Goal: Transaction & Acquisition: Purchase product/service

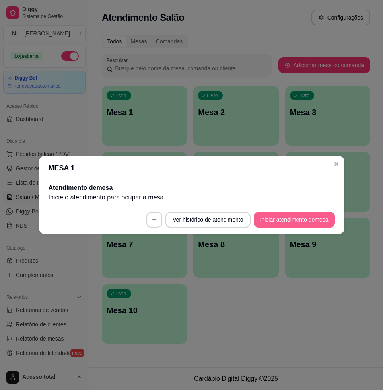
click at [264, 219] on button "Iniciar atendimento de mesa" at bounding box center [294, 220] width 81 height 16
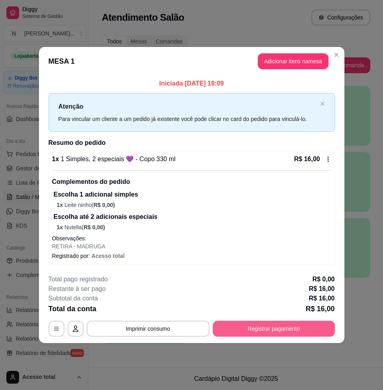
click at [286, 331] on button "Registrar pagamento" at bounding box center [274, 329] width 122 height 16
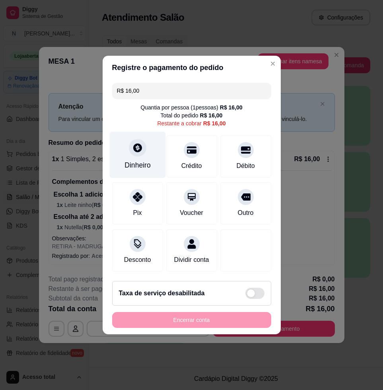
click at [126, 146] on div "Dinheiro" at bounding box center [137, 155] width 56 height 47
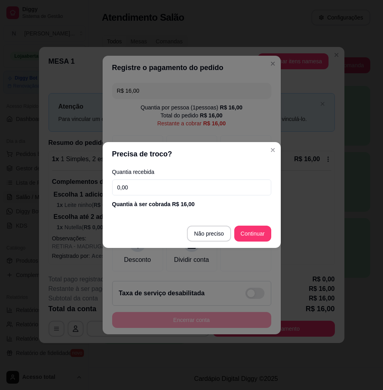
click at [194, 193] on input "0,00" at bounding box center [191, 188] width 159 height 16
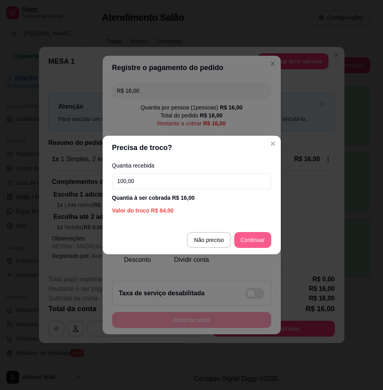
type input "100,00"
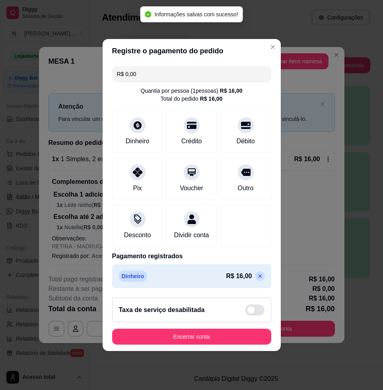
click at [257, 279] on icon at bounding box center [260, 276] width 6 height 6
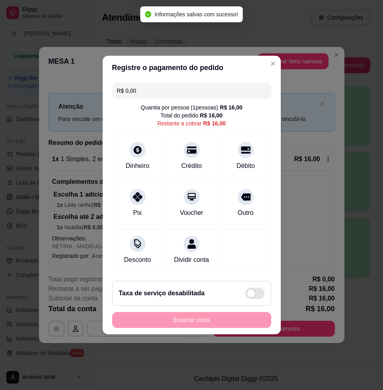
type input "R$ 16,00"
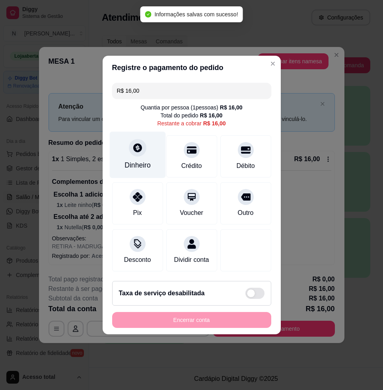
click at [127, 147] on div "Dinheiro" at bounding box center [137, 155] width 56 height 47
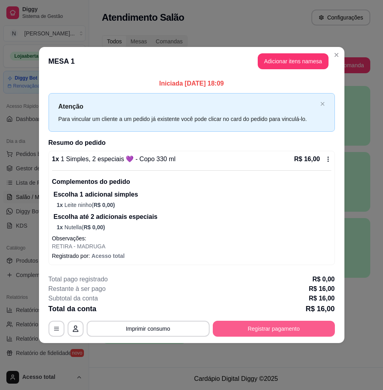
click at [249, 333] on button "Registrar pagamento" at bounding box center [274, 329] width 122 height 16
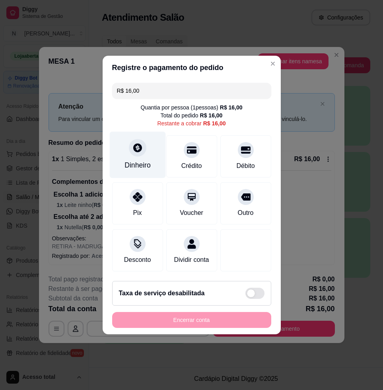
click at [143, 145] on div at bounding box center [138, 148] width 18 height 18
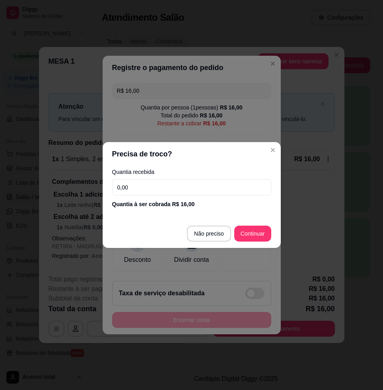
click at [165, 180] on input "0,00" at bounding box center [191, 188] width 159 height 16
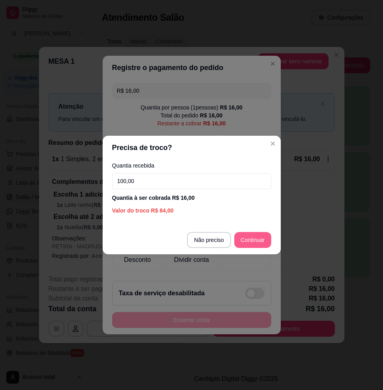
type input "100,00"
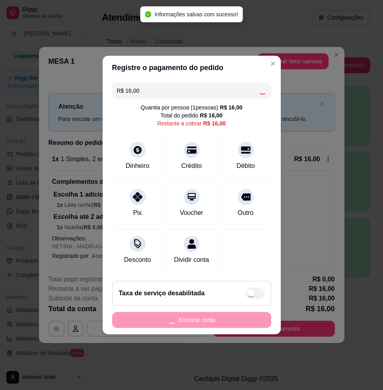
type input "R$ 0,00"
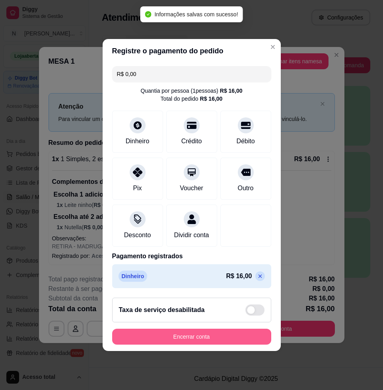
click at [202, 340] on button "Encerrar conta" at bounding box center [191, 337] width 159 height 16
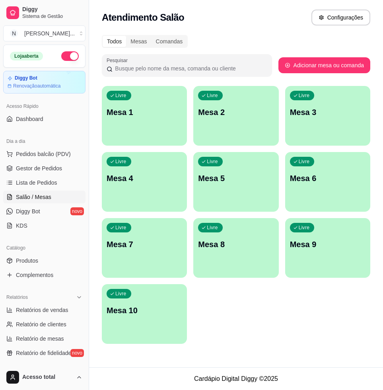
click at [159, 129] on div "Livre Mesa 1" at bounding box center [144, 111] width 85 height 50
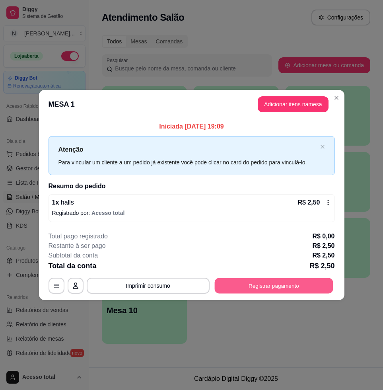
click at [306, 289] on button "Registrar pagamento" at bounding box center [274, 286] width 119 height 16
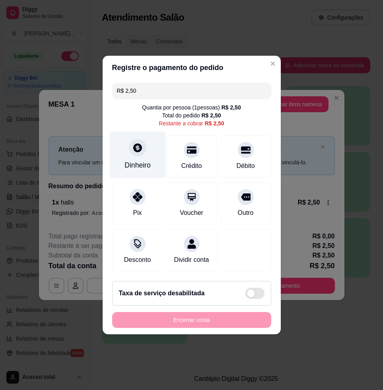
click at [145, 148] on div "Dinheiro" at bounding box center [137, 155] width 56 height 47
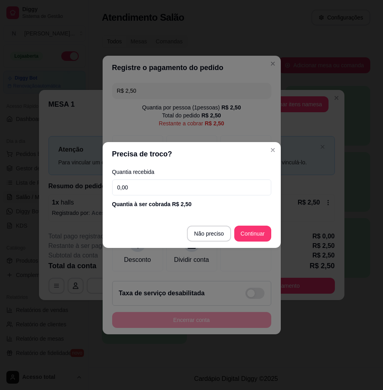
click at [161, 181] on input "0,00" at bounding box center [191, 188] width 159 height 16
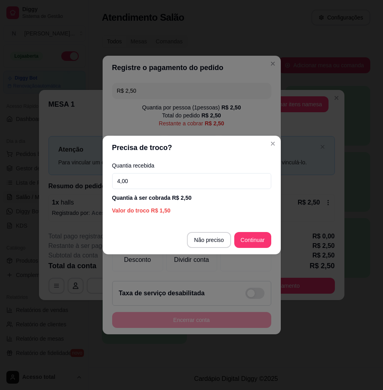
type input "4,00"
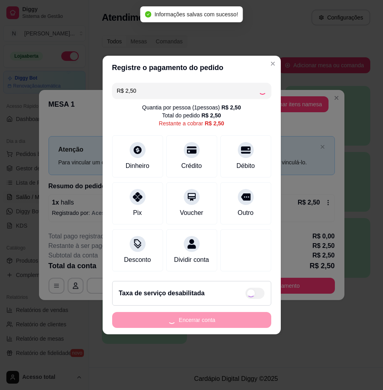
type input "R$ 0,00"
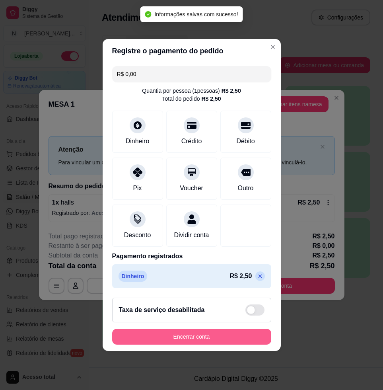
click at [189, 336] on button "Encerrar conta" at bounding box center [191, 337] width 159 height 16
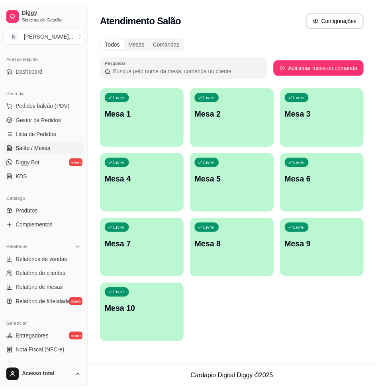
scroll to position [100, 0]
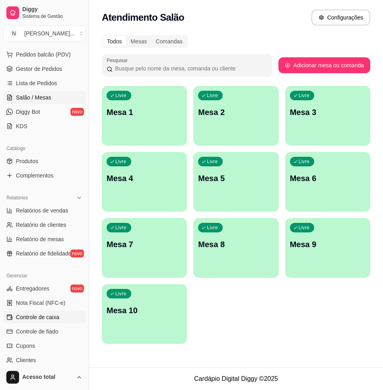
click at [41, 312] on link "Controle de caixa" at bounding box center [44, 317] width 82 height 13
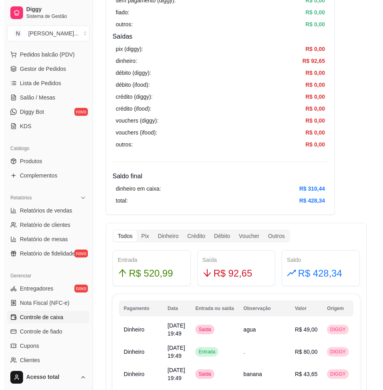
scroll to position [299, 0]
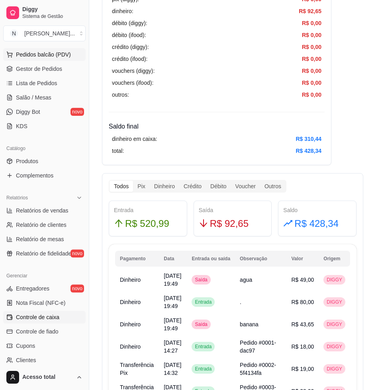
click at [66, 57] on span "Pedidos balcão (PDV)" at bounding box center [43, 55] width 55 height 8
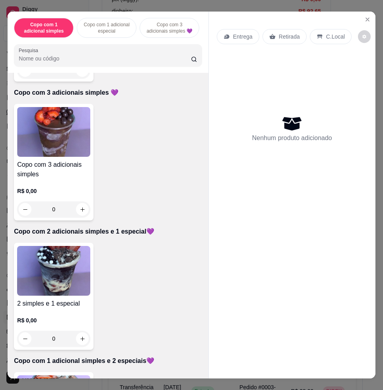
scroll to position [398, 0]
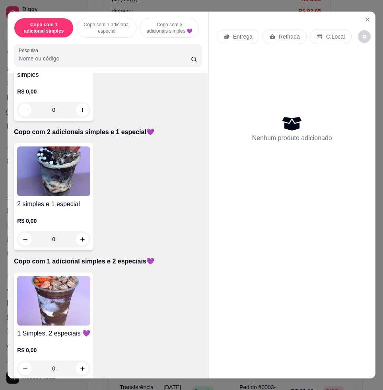
click at [51, 172] on img at bounding box center [53, 171] width 73 height 50
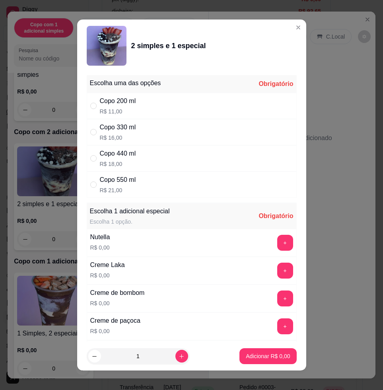
click at [127, 151] on div "Copo 440 ml" at bounding box center [118, 154] width 36 height 10
radio input "true"
click at [277, 238] on button "+" at bounding box center [285, 243] width 16 height 16
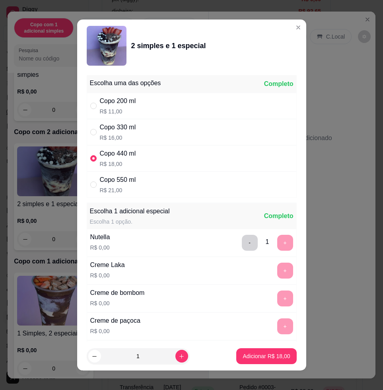
scroll to position [6, 0]
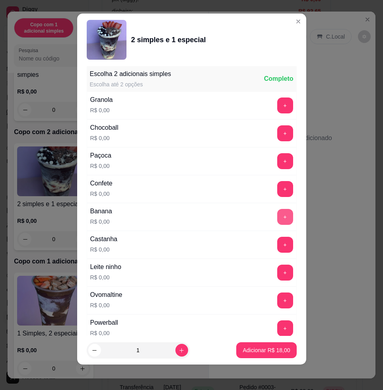
click at [277, 218] on button "+" at bounding box center [285, 217] width 16 height 16
click at [277, 269] on button "+" at bounding box center [285, 273] width 16 height 16
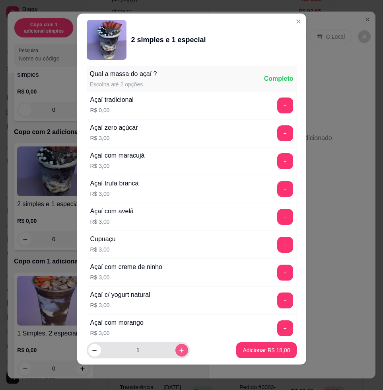
click at [176, 350] on button "increase-product-quantity" at bounding box center [182, 350] width 13 height 13
type input "2"
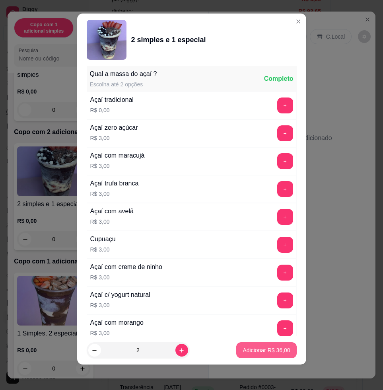
click at [265, 355] on button "Adicionar R$ 36,00" at bounding box center [266, 350] width 60 height 16
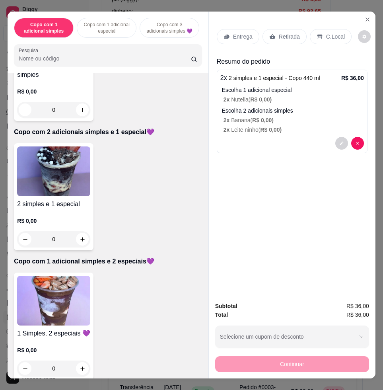
click at [240, 33] on p "Entrega" at bounding box center [243, 37] width 20 height 8
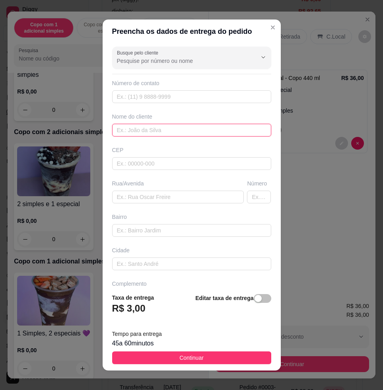
click at [144, 125] on input "text" at bounding box center [191, 130] width 159 height 13
type input "Foizer"
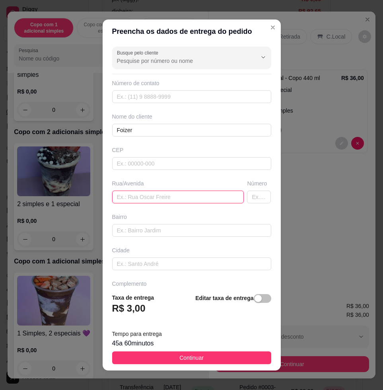
click at [131, 198] on input "text" at bounding box center [178, 197] width 132 height 13
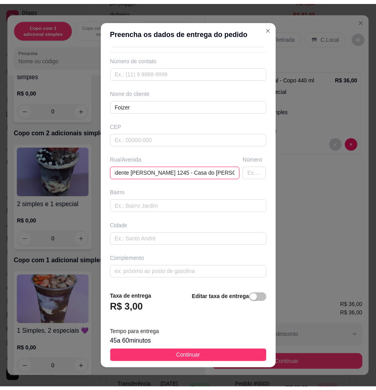
scroll to position [6, 0]
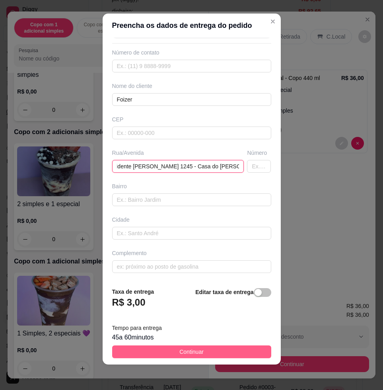
type input "Av Presidente [PERSON_NAME] 1245 - Casa do [PERSON_NAME]"
click at [180, 349] on span "Continuar" at bounding box center [192, 352] width 24 height 9
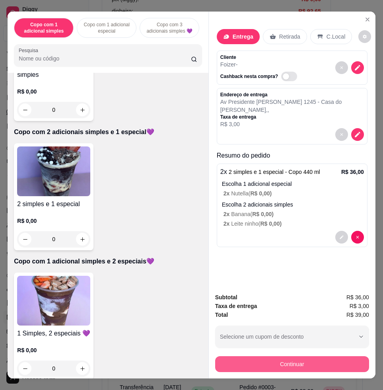
click at [274, 360] on button "Continuar" at bounding box center [292, 364] width 154 height 16
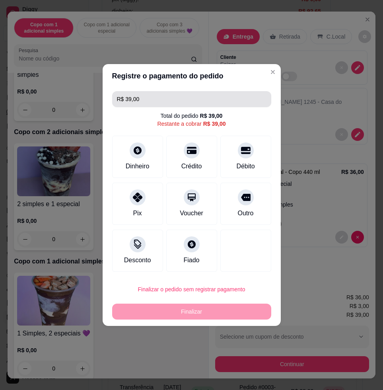
click at [157, 96] on input "R$ 39,00" at bounding box center [192, 99] width 150 height 16
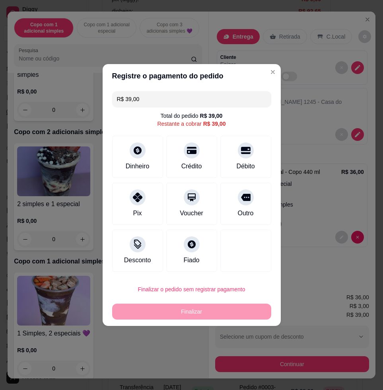
click at [157, 96] on input "R$ 39,00" at bounding box center [192, 99] width 150 height 16
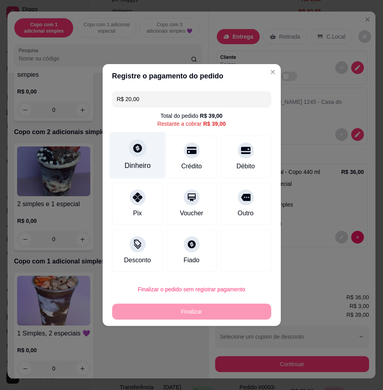
click at [131, 157] on div "Dinheiro" at bounding box center [137, 155] width 56 height 47
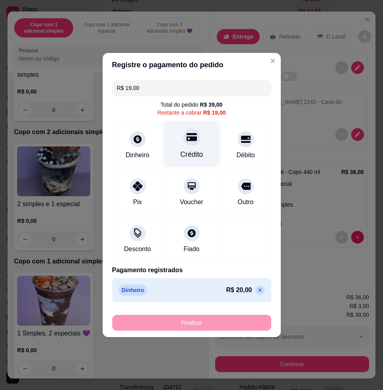
click at [194, 147] on div "Crédito" at bounding box center [192, 144] width 56 height 47
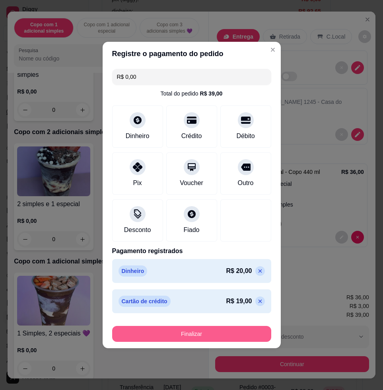
click at [180, 334] on button "Finalizar" at bounding box center [191, 334] width 159 height 16
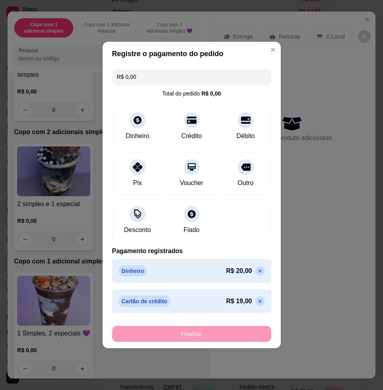
type input "-R$ 39,00"
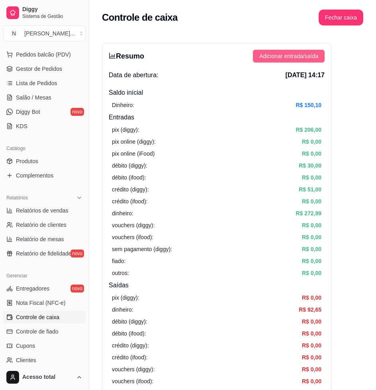
click at [289, 56] on span "Adicionar entrada/saída" at bounding box center [288, 56] width 59 height 9
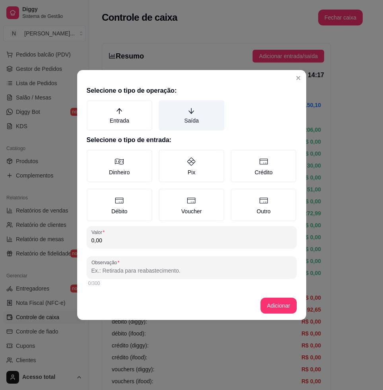
click at [194, 119] on label "Saída" at bounding box center [192, 115] width 66 height 30
click at [165, 106] on button "Saída" at bounding box center [161, 103] width 6 height 6
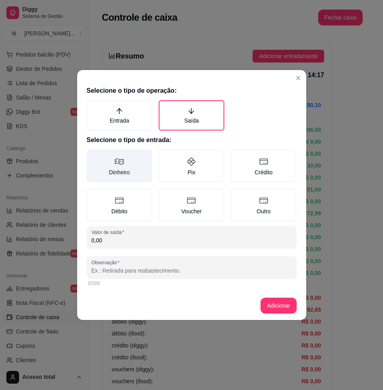
click at [117, 170] on label "Dinheiro" at bounding box center [120, 166] width 66 height 33
click at [93, 156] on button "Dinheiro" at bounding box center [89, 152] width 6 height 6
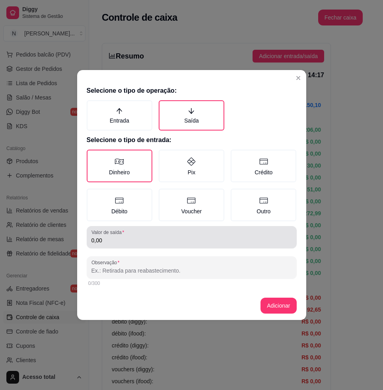
click at [128, 236] on div "0,00" at bounding box center [192, 237] width 201 height 16
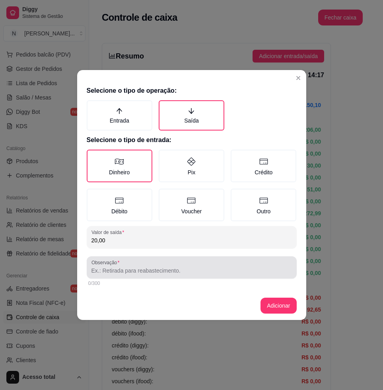
type input "20,00"
click at [151, 269] on input "Observação" at bounding box center [192, 271] width 201 height 8
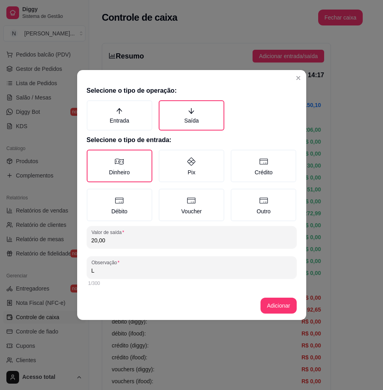
type input "L"
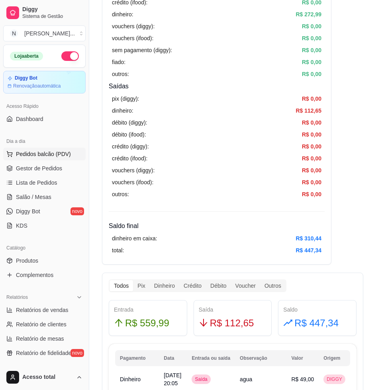
click at [55, 159] on button "Pedidos balcão (PDV)" at bounding box center [44, 154] width 82 height 13
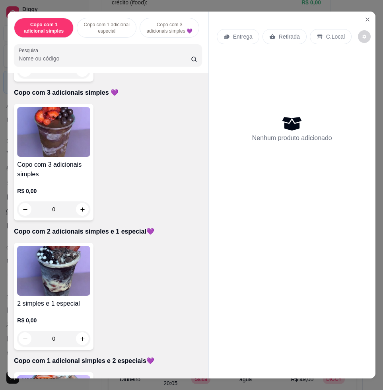
scroll to position [348, 0]
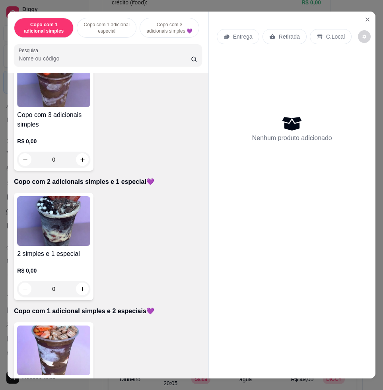
click at [60, 234] on img at bounding box center [53, 221] width 73 height 50
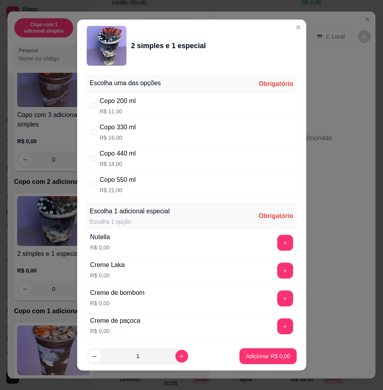
drag, startPoint x: 140, startPoint y: 129, endPoint x: 145, endPoint y: 133, distance: 6.5
click at [140, 129] on div "Copo 330 ml R$ 16,00" at bounding box center [192, 132] width 210 height 26
radio input "true"
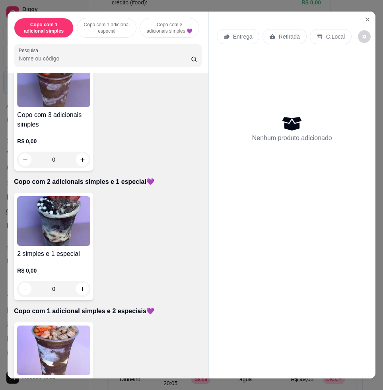
click at [45, 351] on img at bounding box center [53, 351] width 73 height 50
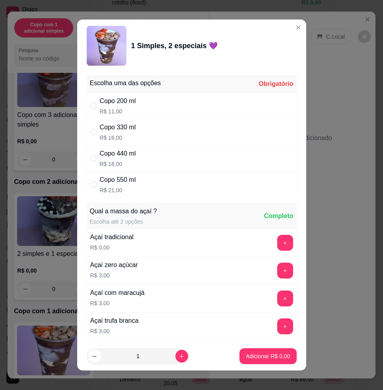
click at [135, 139] on div "Copo 330 ml R$ 16,00" at bounding box center [192, 132] width 210 height 26
radio input "true"
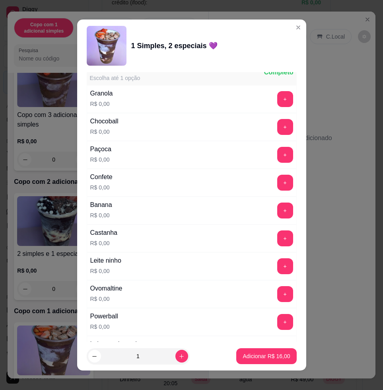
scroll to position [498, 0]
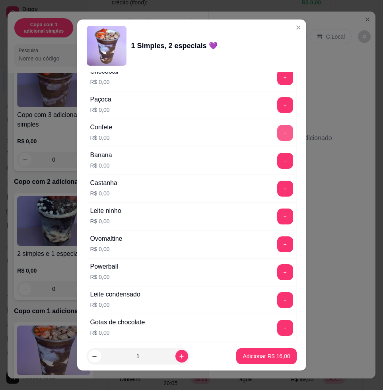
click at [277, 134] on button "+" at bounding box center [285, 133] width 16 height 16
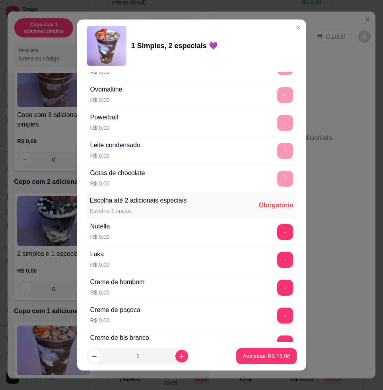
scroll to position [697, 0]
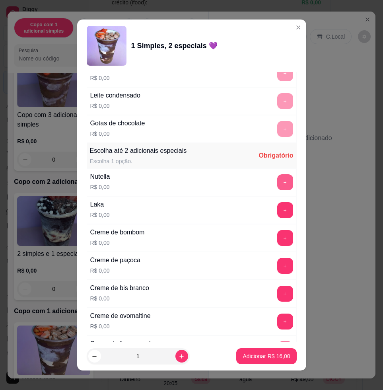
click at [277, 182] on button "+" at bounding box center [285, 182] width 16 height 16
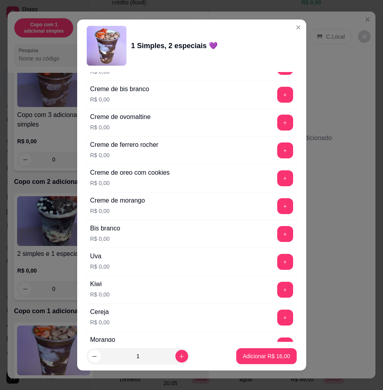
scroll to position [945, 0]
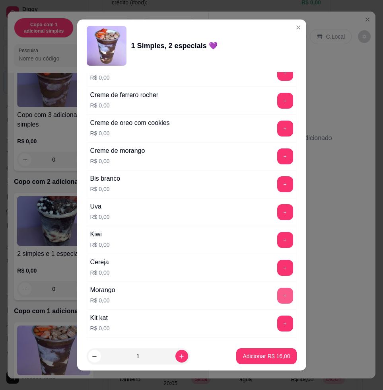
click at [277, 293] on button "+" at bounding box center [285, 296] width 16 height 16
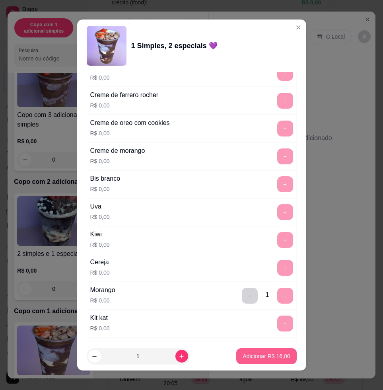
click at [258, 356] on p "Adicionar R$ 16,00" at bounding box center [266, 356] width 47 height 8
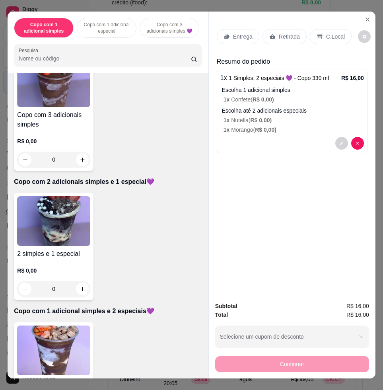
click at [233, 33] on p "Entrega" at bounding box center [243, 37] width 20 height 8
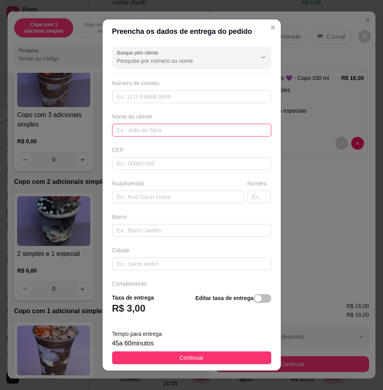
click at [150, 130] on input "text" at bounding box center [191, 130] width 159 height 13
type input "[PERSON_NAME]"
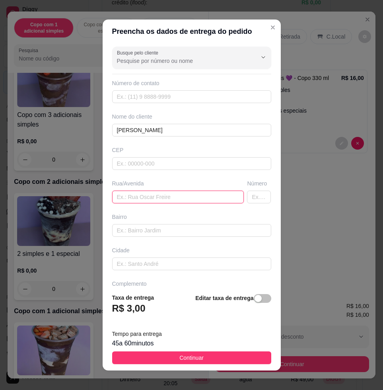
click at [175, 196] on input "text" at bounding box center [178, 197] width 132 height 13
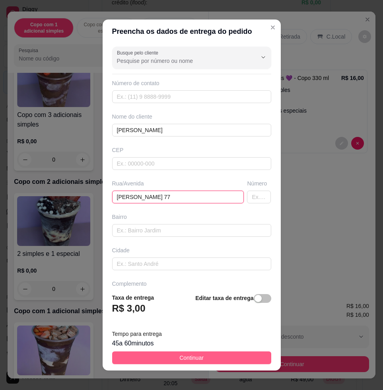
type input "[PERSON_NAME] 77"
click at [204, 356] on button "Continuar" at bounding box center [191, 358] width 159 height 13
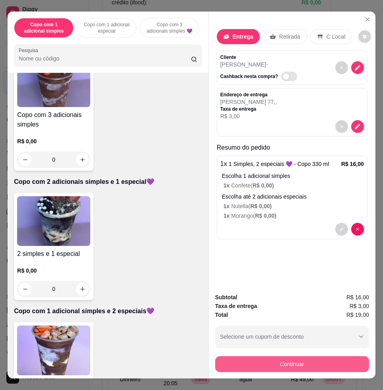
click at [230, 356] on button "Continuar" at bounding box center [292, 364] width 154 height 16
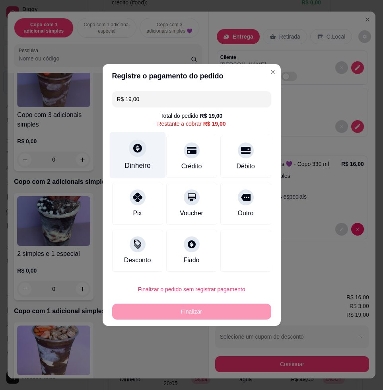
click at [133, 145] on icon at bounding box center [137, 148] width 10 height 10
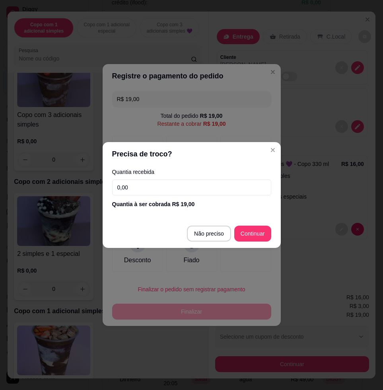
click at [146, 186] on input "0,00" at bounding box center [191, 188] width 159 height 16
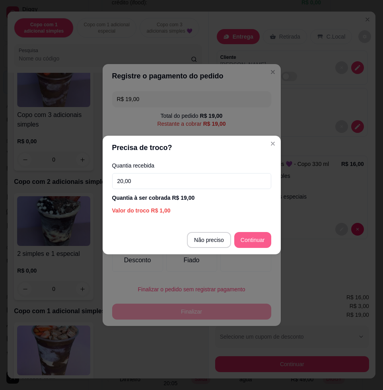
type input "20,00"
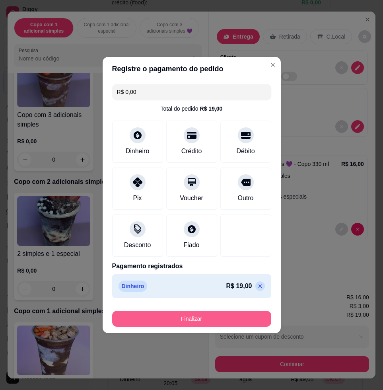
click at [187, 316] on button "Finalizar" at bounding box center [191, 319] width 159 height 16
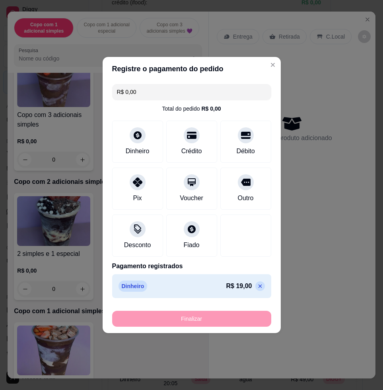
type input "-R$ 19,00"
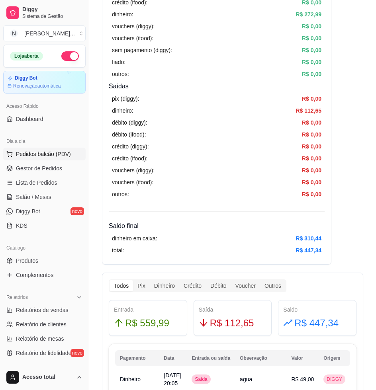
click at [56, 148] on button "Pedidos balcão (PDV)" at bounding box center [44, 154] width 82 height 13
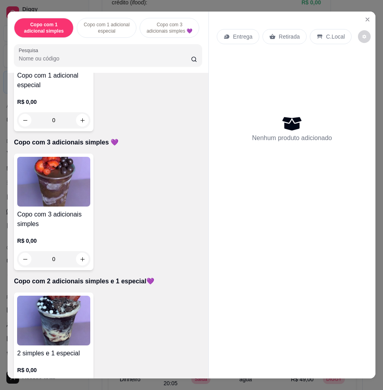
scroll to position [348, 0]
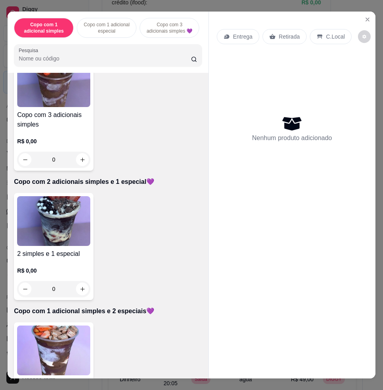
click at [66, 240] on img at bounding box center [53, 221] width 73 height 50
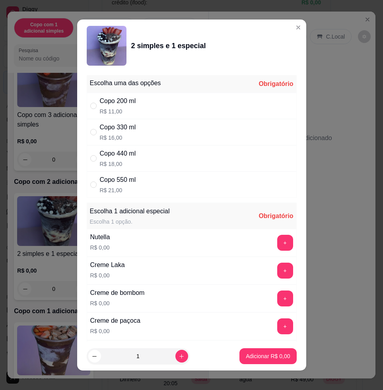
click at [116, 183] on div "Copo 550 ml" at bounding box center [118, 180] width 36 height 10
radio input "true"
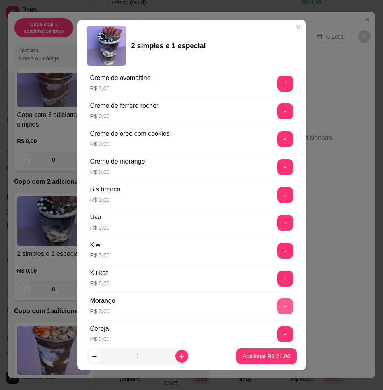
click at [277, 307] on button "+" at bounding box center [285, 307] width 16 height 16
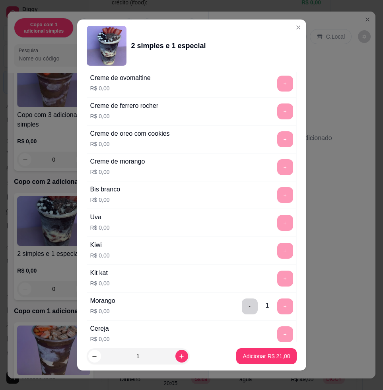
scroll to position [6, 0]
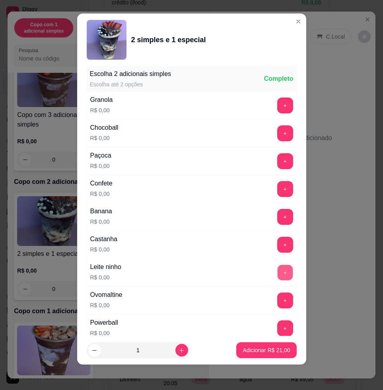
click at [277, 276] on button "+" at bounding box center [285, 273] width 16 height 16
click at [277, 304] on button "+" at bounding box center [285, 301] width 16 height 16
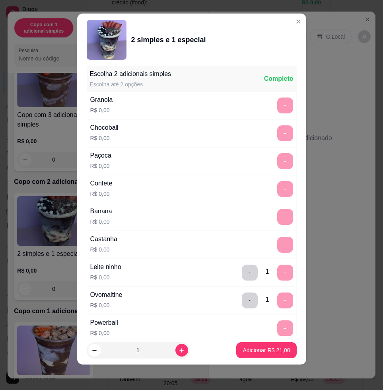
scroll to position [1018, 0]
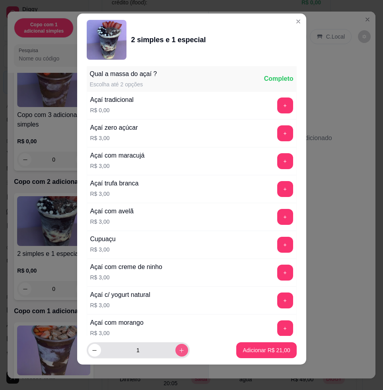
click at [179, 351] on icon "increase-product-quantity" at bounding box center [182, 351] width 6 height 6
type input "2"
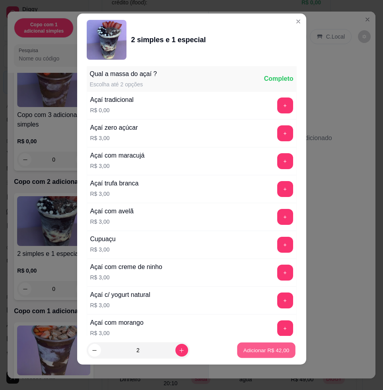
click at [265, 352] on p "Adicionar R$ 42,00" at bounding box center [267, 350] width 46 height 8
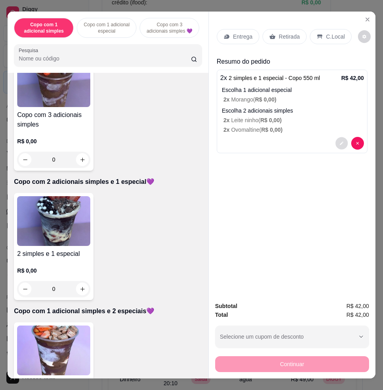
click at [342, 140] on button "decrease-product-quantity" at bounding box center [342, 143] width 12 height 12
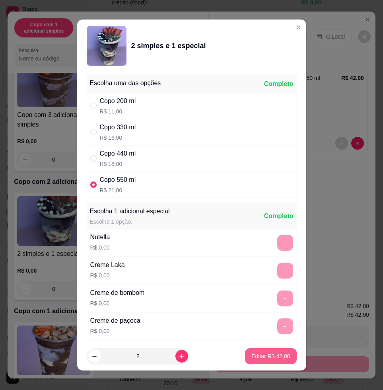
click at [266, 358] on p "Editar R$ 42,00" at bounding box center [271, 356] width 39 height 8
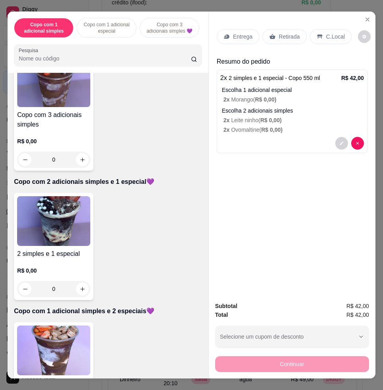
click at [241, 33] on p "Entrega" at bounding box center [243, 37] width 20 height 8
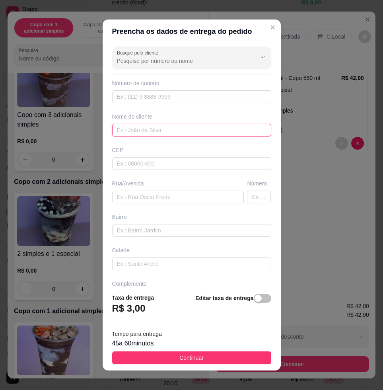
click at [178, 132] on input "text" at bounding box center [191, 130] width 159 height 13
type input "Thamires"
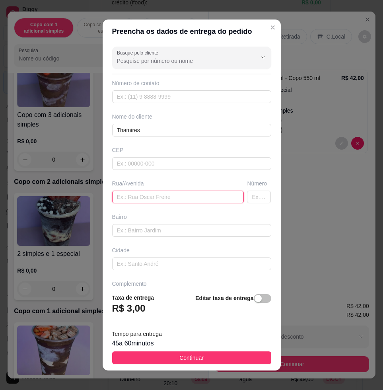
click at [164, 203] on input "text" at bounding box center [178, 197] width 132 height 13
click at [193, 199] on input "text" at bounding box center [178, 197] width 132 height 13
click at [260, 34] on header "Preencha os dados de entrega do pedido" at bounding box center [192, 32] width 178 height 24
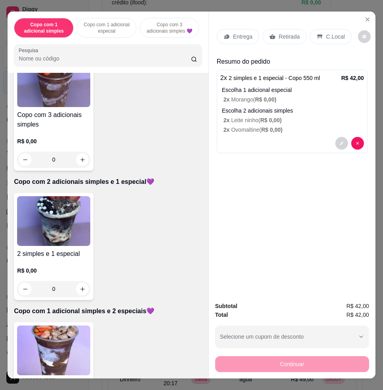
click at [67, 329] on div "1 Simples, 2 especiais 💜 R$ 0,00 0" at bounding box center [54, 375] width 80 height 107
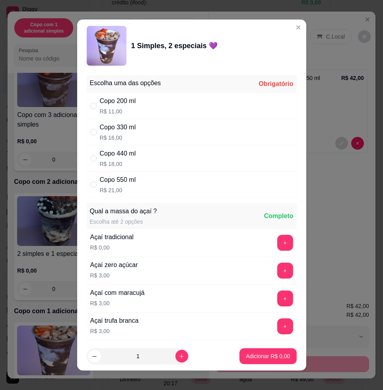
click at [162, 122] on div "Copo 330 ml R$ 16,00" at bounding box center [192, 132] width 210 height 26
radio input "true"
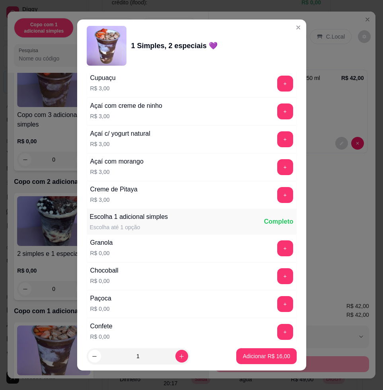
scroll to position [448, 0]
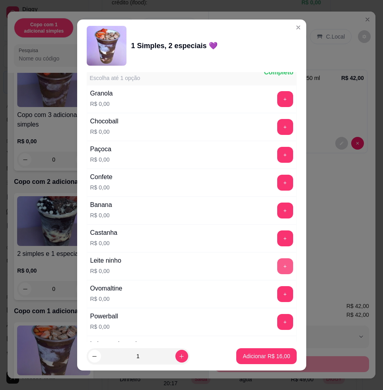
click at [277, 267] on button "+" at bounding box center [285, 266] width 16 height 16
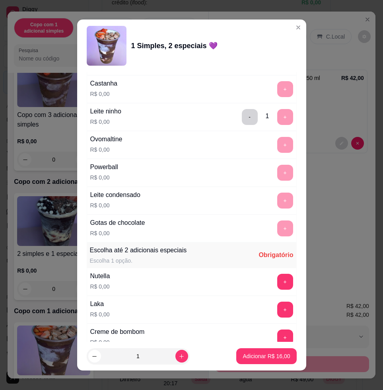
scroll to position [746, 0]
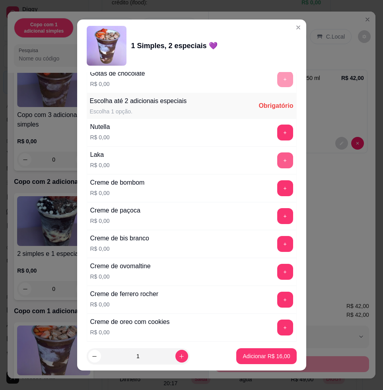
click at [277, 161] on button "+" at bounding box center [285, 160] width 16 height 16
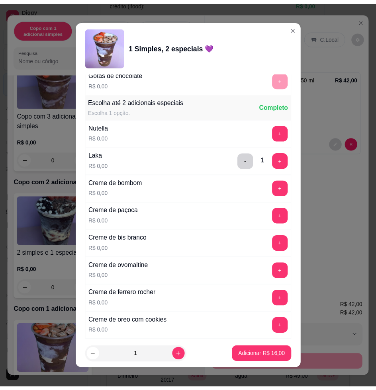
scroll to position [945, 0]
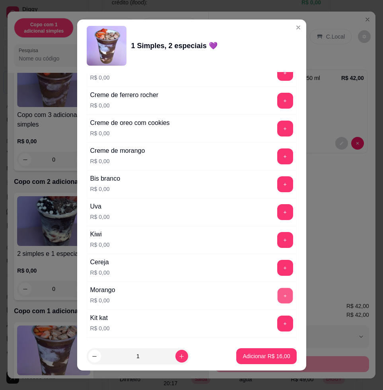
click at [277, 292] on button "+" at bounding box center [285, 296] width 16 height 16
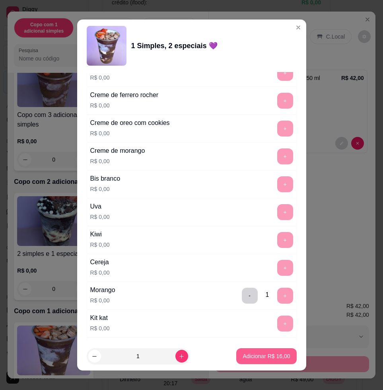
click at [262, 352] on p "Adicionar R$ 16,00" at bounding box center [266, 356] width 47 height 8
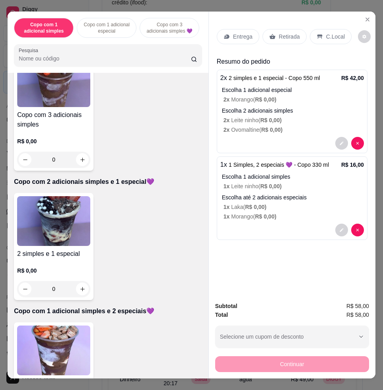
click at [241, 38] on div "Entrega" at bounding box center [238, 36] width 43 height 15
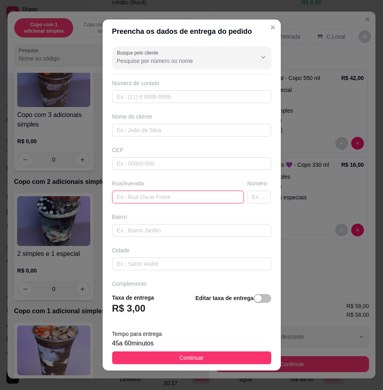
click at [161, 199] on input "text" at bounding box center [178, 197] width 132 height 13
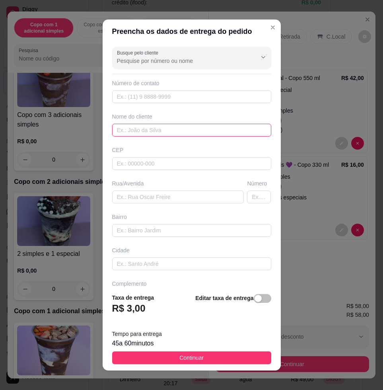
click at [140, 133] on input "text" at bounding box center [191, 130] width 159 height 13
type input "thamires"
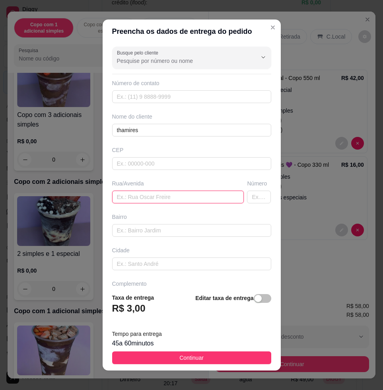
click at [151, 192] on input "text" at bounding box center [178, 197] width 132 height 13
drag, startPoint x: 150, startPoint y: 195, endPoint x: 33, endPoint y: 180, distance: 118.0
click at [150, 195] on input "text" at bounding box center [178, 197] width 132 height 13
paste input "[STREET_ADDRESS][PERSON_NAME]"
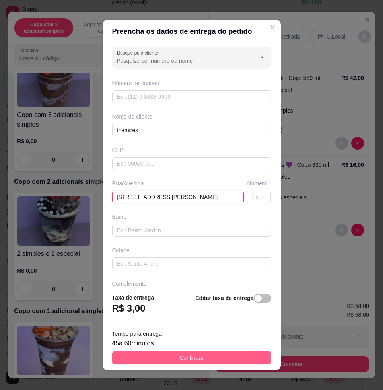
type input "[STREET_ADDRESS][PERSON_NAME]"
click at [149, 358] on button "Continuar" at bounding box center [191, 358] width 159 height 13
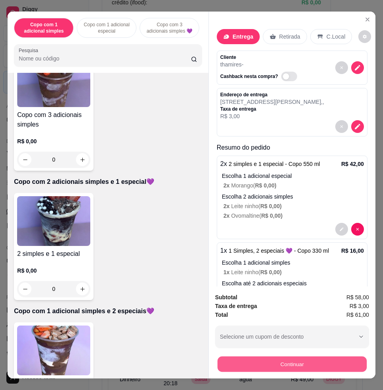
click at [263, 363] on button "Continuar" at bounding box center [292, 364] width 149 height 16
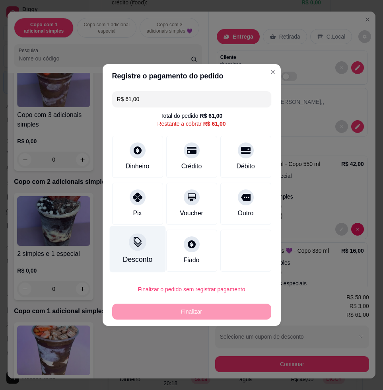
click at [143, 250] on div "Desconto" at bounding box center [137, 249] width 56 height 47
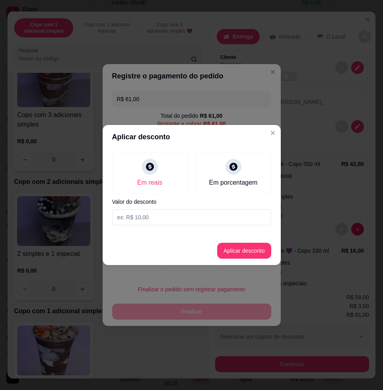
click at [162, 223] on input at bounding box center [191, 217] width 159 height 16
type input "3,01"
click at [243, 254] on button "Aplicar desconto" at bounding box center [244, 251] width 54 height 16
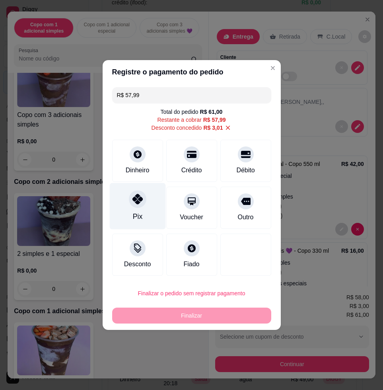
click at [139, 206] on div at bounding box center [138, 199] width 18 height 18
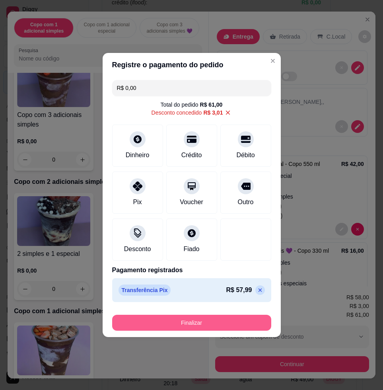
click at [170, 322] on button "Finalizar" at bounding box center [191, 323] width 159 height 16
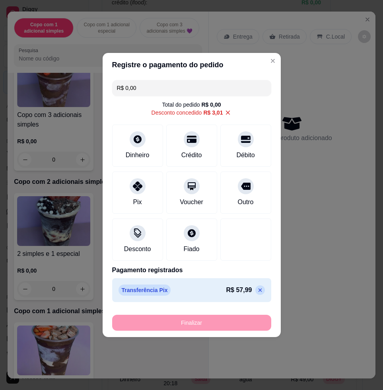
type input "-R$ 61,00"
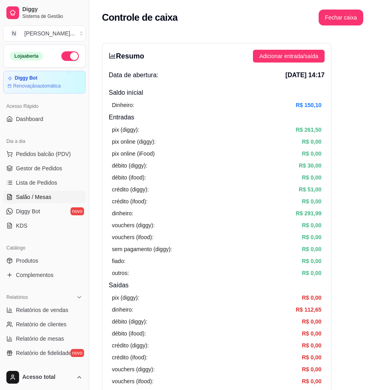
click at [55, 197] on link "Salão / Mesas" at bounding box center [44, 197] width 82 height 13
